Goal: Information Seeking & Learning: Learn about a topic

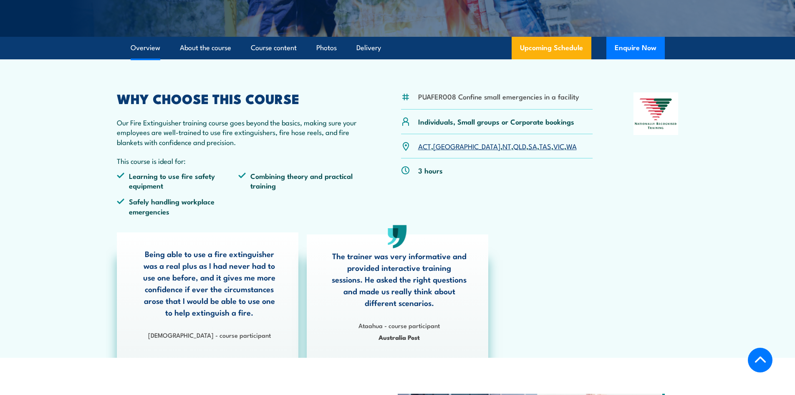
scroll to position [209, 0]
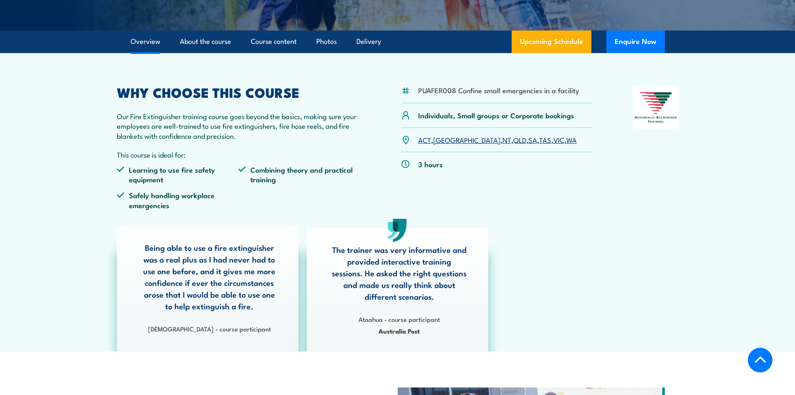
click at [441, 137] on link "[GEOGRAPHIC_DATA]" at bounding box center [466, 139] width 67 height 10
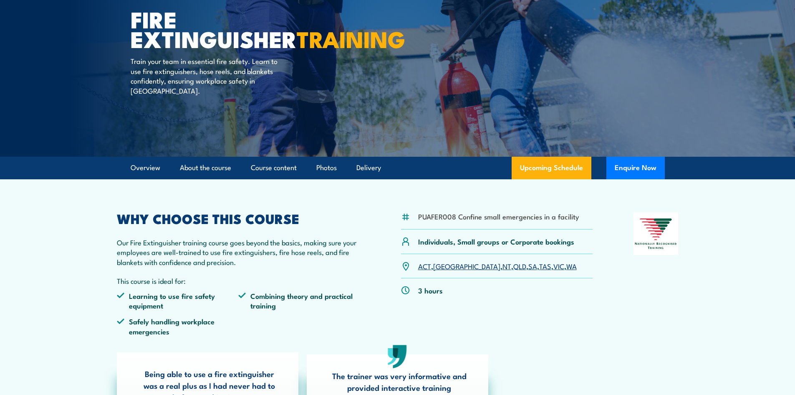
scroll to position [84, 0]
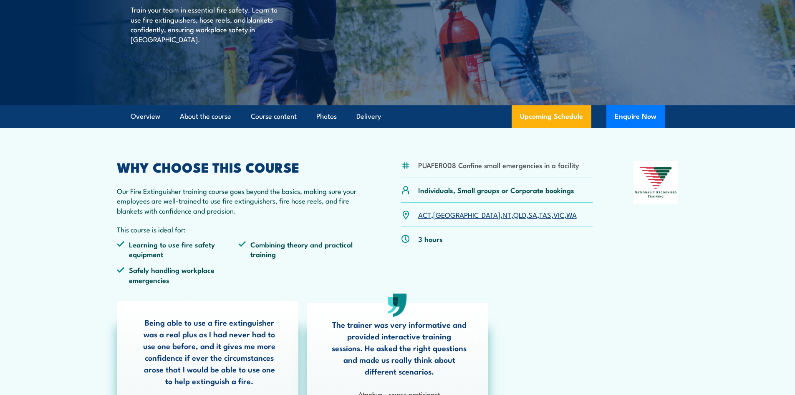
scroll to position [125, 0]
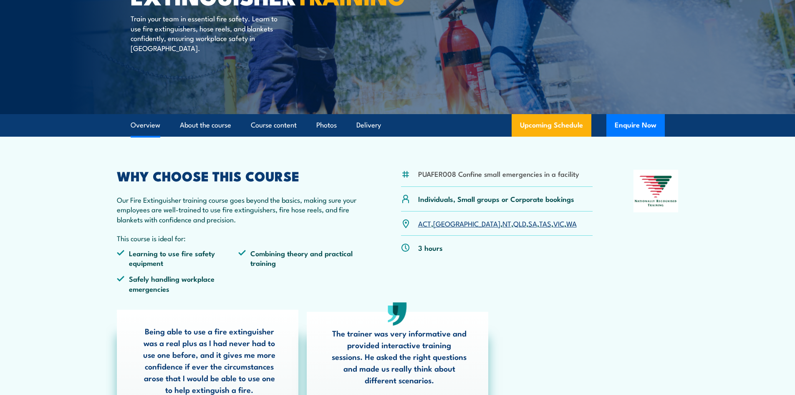
click at [151, 127] on link "Overview" at bounding box center [146, 125] width 30 height 22
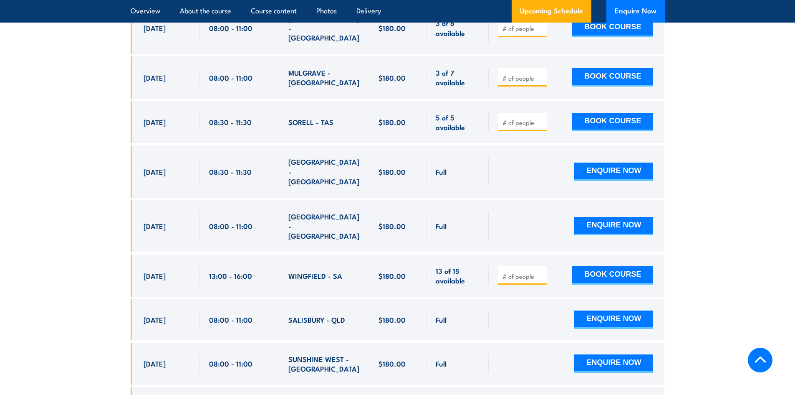
scroll to position [1964, 0]
